Goal: Obtain resource: Obtain resource

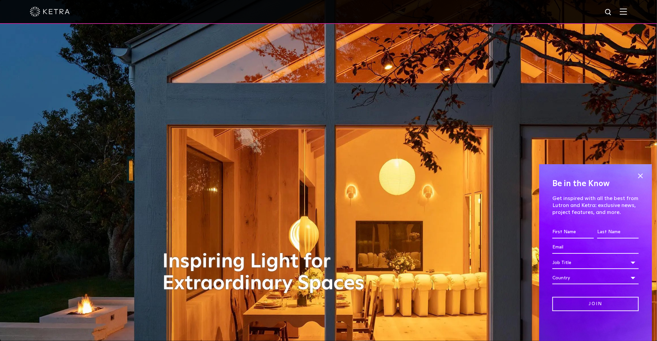
click at [627, 11] on img at bounding box center [623, 11] width 7 height 6
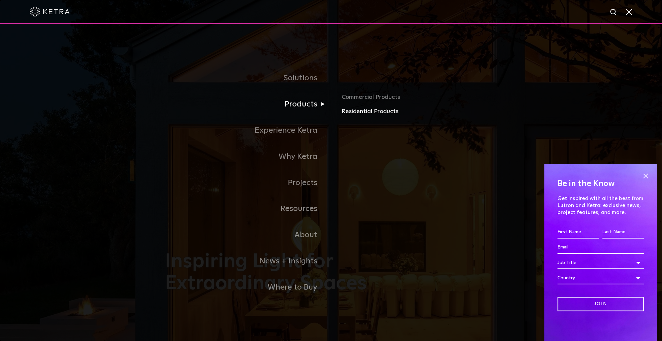
click at [361, 110] on link "Residential Products" at bounding box center [419, 112] width 155 height 10
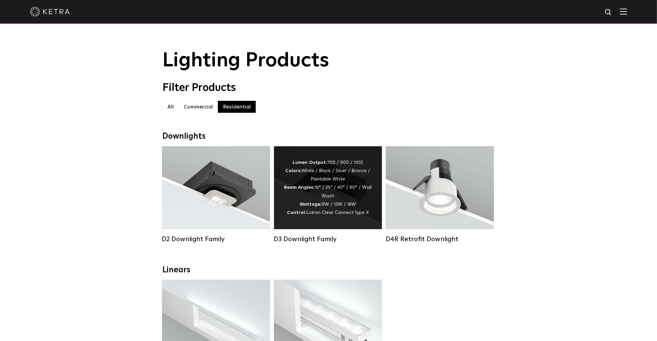
click at [320, 243] on div "D3 Downlight Family" at bounding box center [328, 239] width 108 height 8
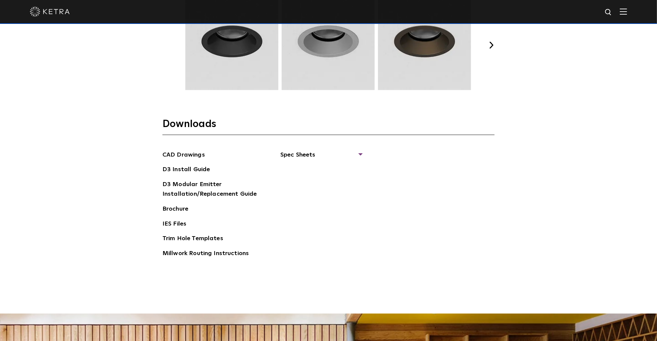
scroll to position [1030, 0]
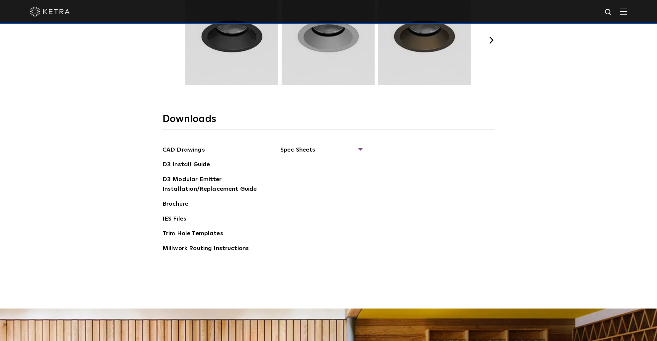
click at [363, 145] on div "CAD Drawings D3 Install Guide D3 Modular Emitter Installation/Replacement Guide…" at bounding box center [328, 202] width 332 height 114
click at [360, 146] on span "Spec Sheets" at bounding box center [320, 152] width 81 height 15
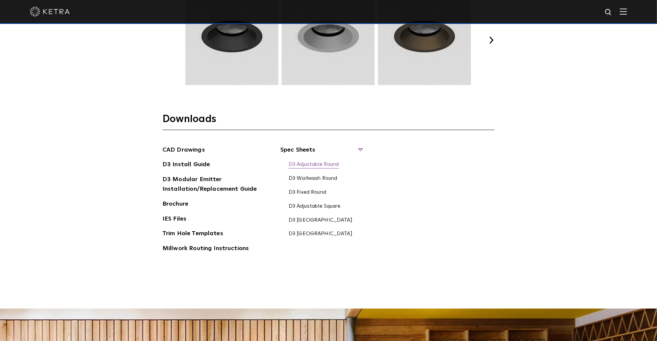
click at [334, 164] on link "D3 Adjustable Round" at bounding box center [314, 164] width 50 height 7
click at [313, 167] on link "D3 Adjustable Round" at bounding box center [314, 164] width 50 height 7
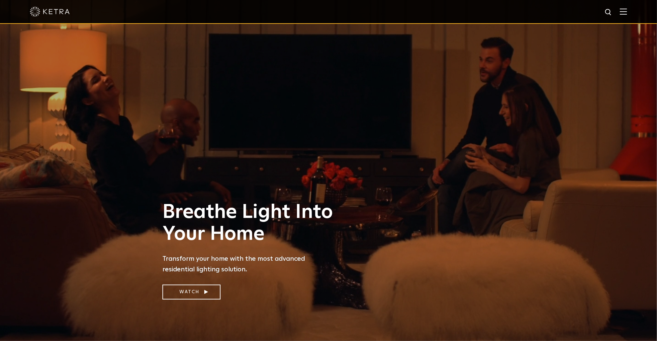
click at [627, 12] on img at bounding box center [623, 11] width 7 height 6
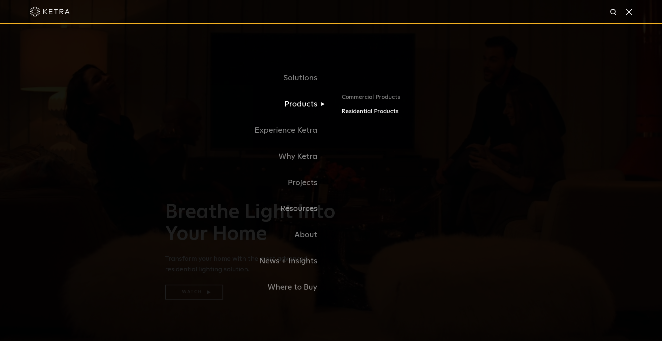
click at [360, 114] on link "Residential Products" at bounding box center [419, 112] width 155 height 10
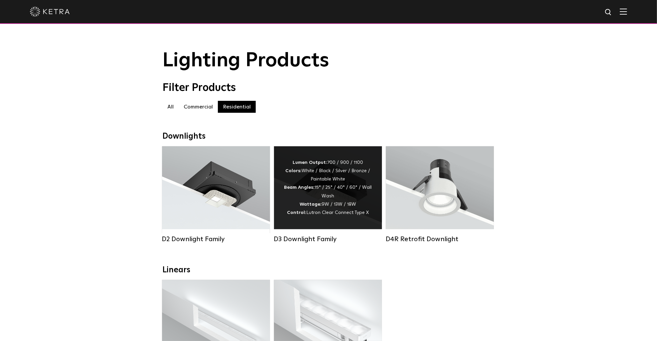
click at [304, 183] on div "Lumen Output: 700 / 900 / 1100 Colors: White / Black / Silver / Bronze / Painta…" at bounding box center [328, 188] width 88 height 58
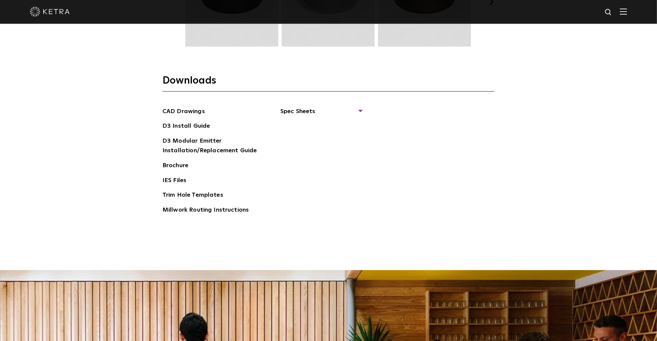
scroll to position [1096, 0]
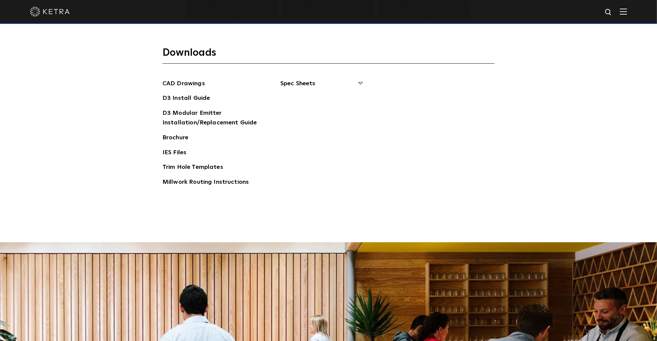
click at [357, 82] on span "Spec Sheets" at bounding box center [320, 86] width 81 height 15
click at [329, 96] on link "D3 Adjustable Round" at bounding box center [314, 98] width 50 height 7
